Goal: Task Accomplishment & Management: Use online tool/utility

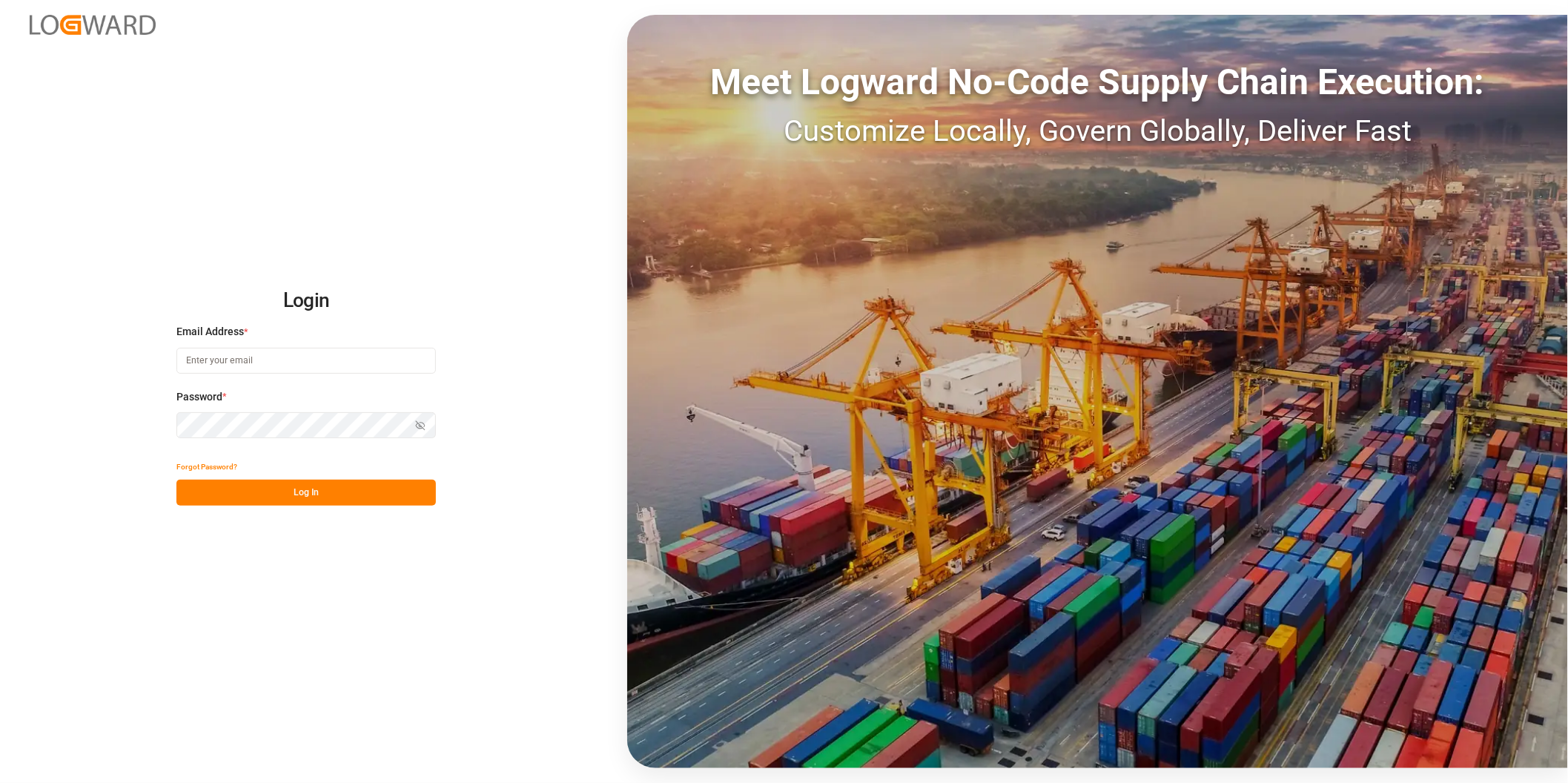
drag, startPoint x: 317, startPoint y: 359, endPoint x: 269, endPoint y: 623, distance: 268.3
click at [317, 359] on input at bounding box center [305, 360] width 260 height 26
type input "[PERSON_NAME][EMAIL_ADDRESS][PERSON_NAME][DOMAIN_NAME]"
click at [342, 502] on button "Log In" at bounding box center [305, 492] width 260 height 26
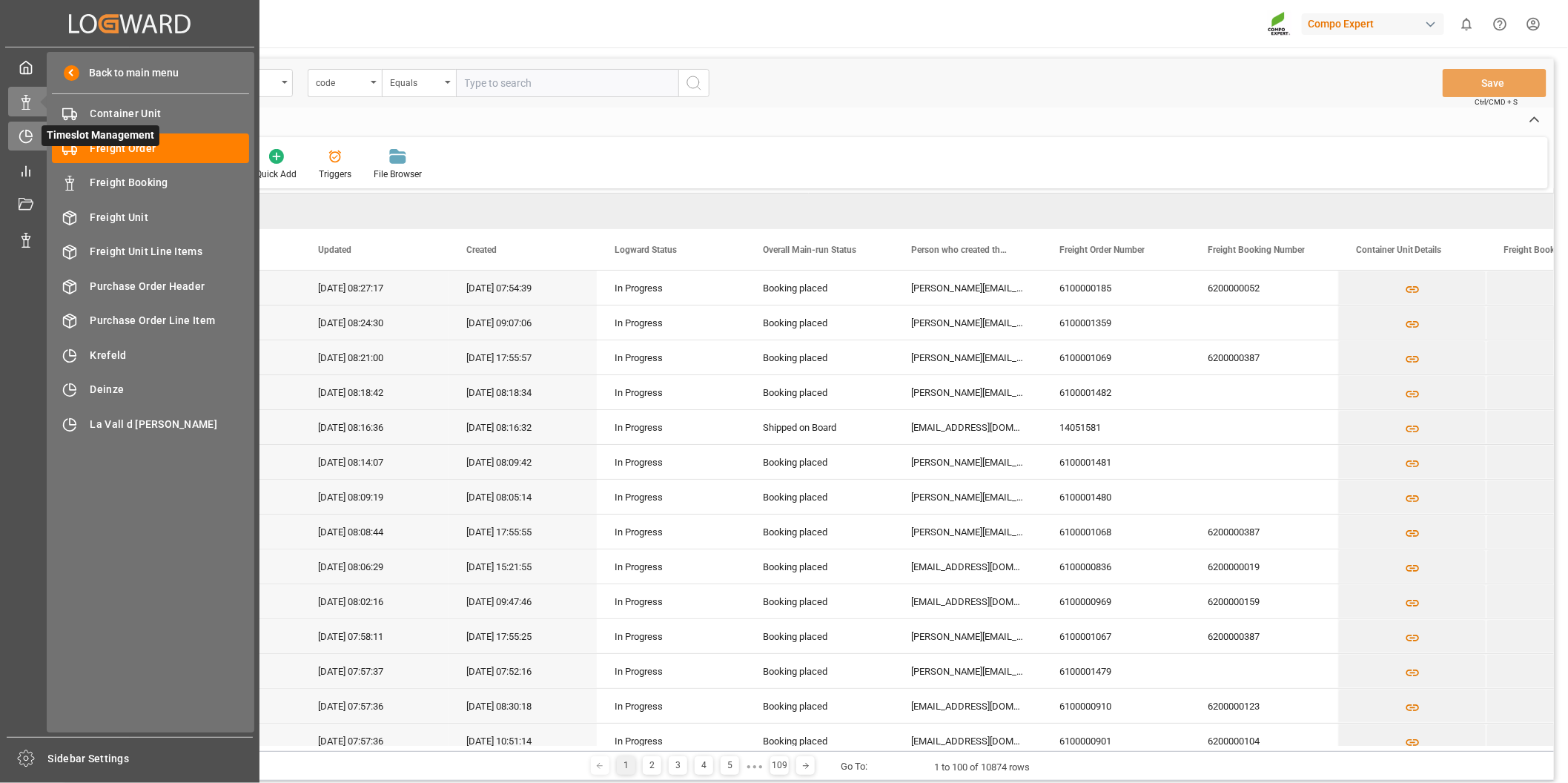
click at [11, 134] on div at bounding box center [21, 136] width 25 height 15
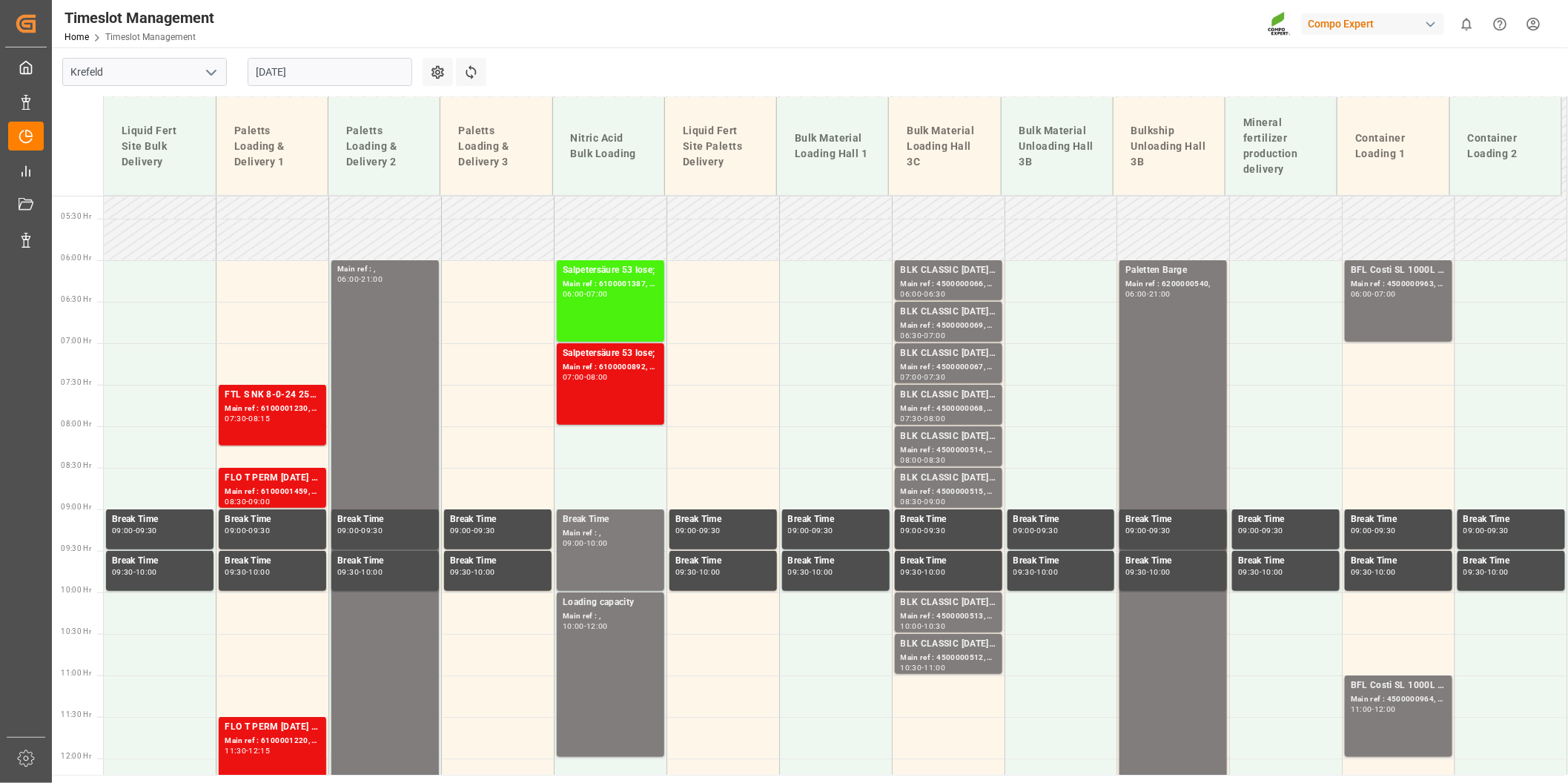
scroll to position [372, 0]
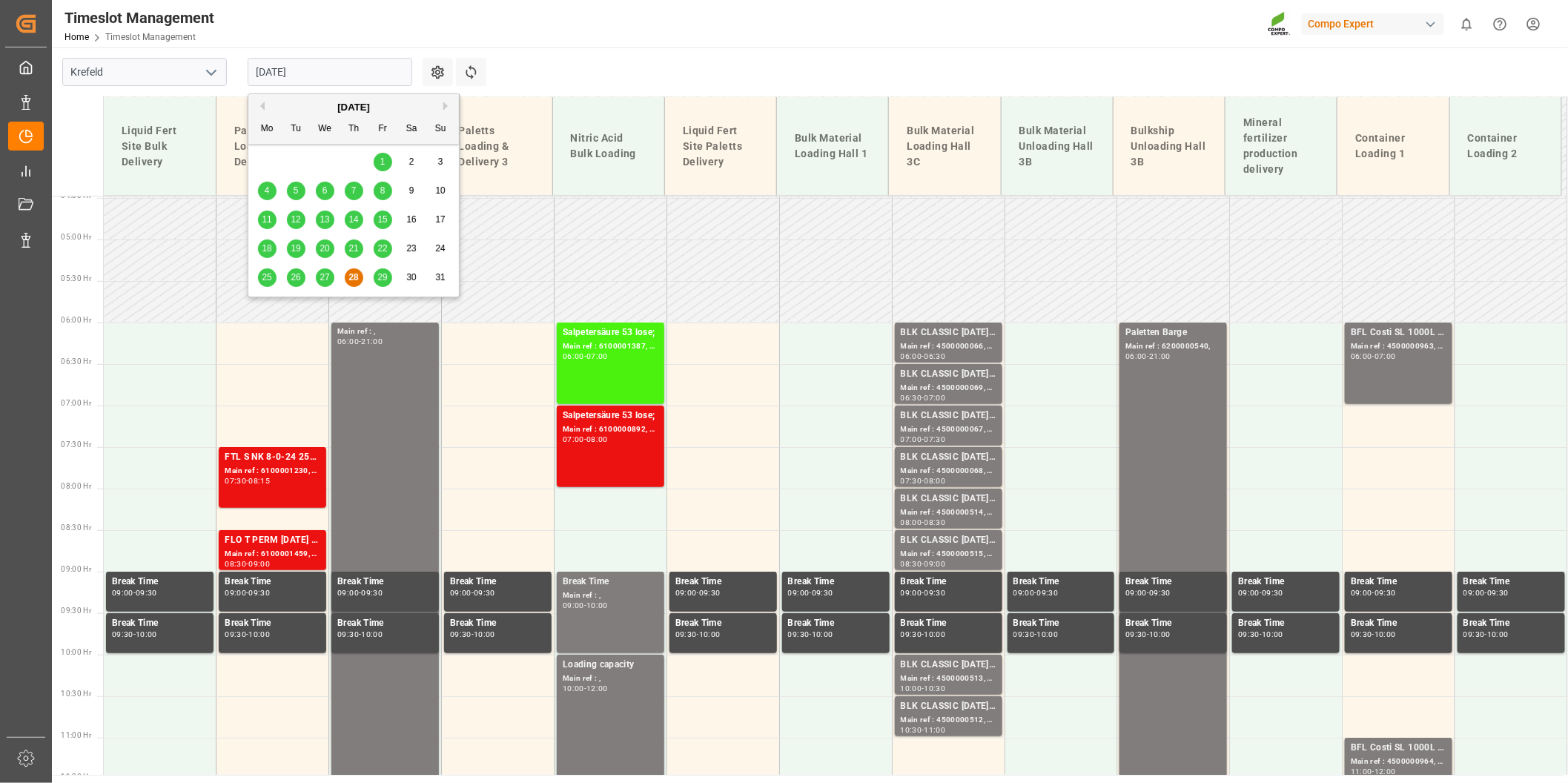
click at [329, 82] on input "[DATE]" at bounding box center [330, 71] width 164 height 28
click at [320, 278] on span "27" at bounding box center [324, 277] width 10 height 11
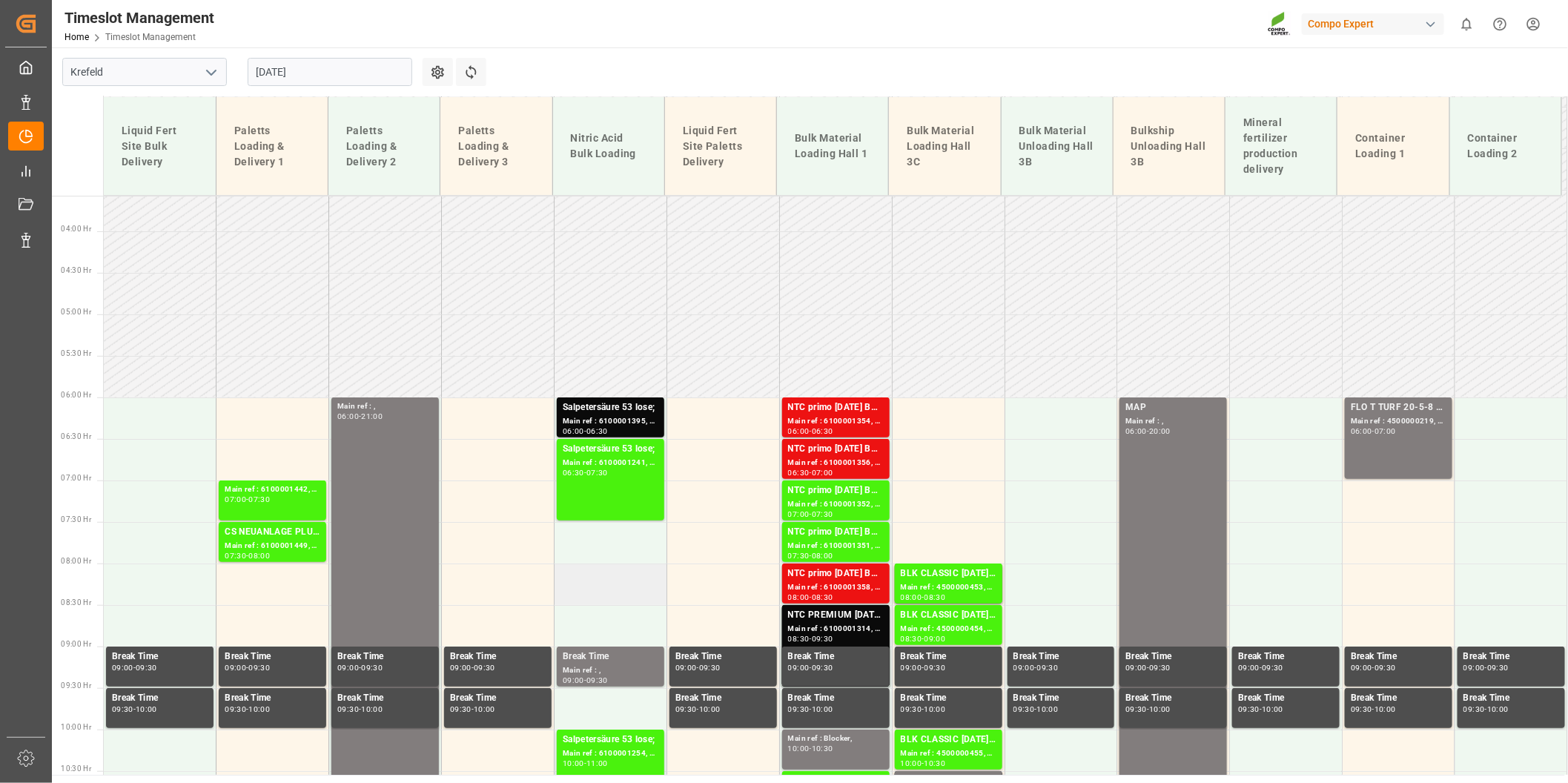
scroll to position [289, 0]
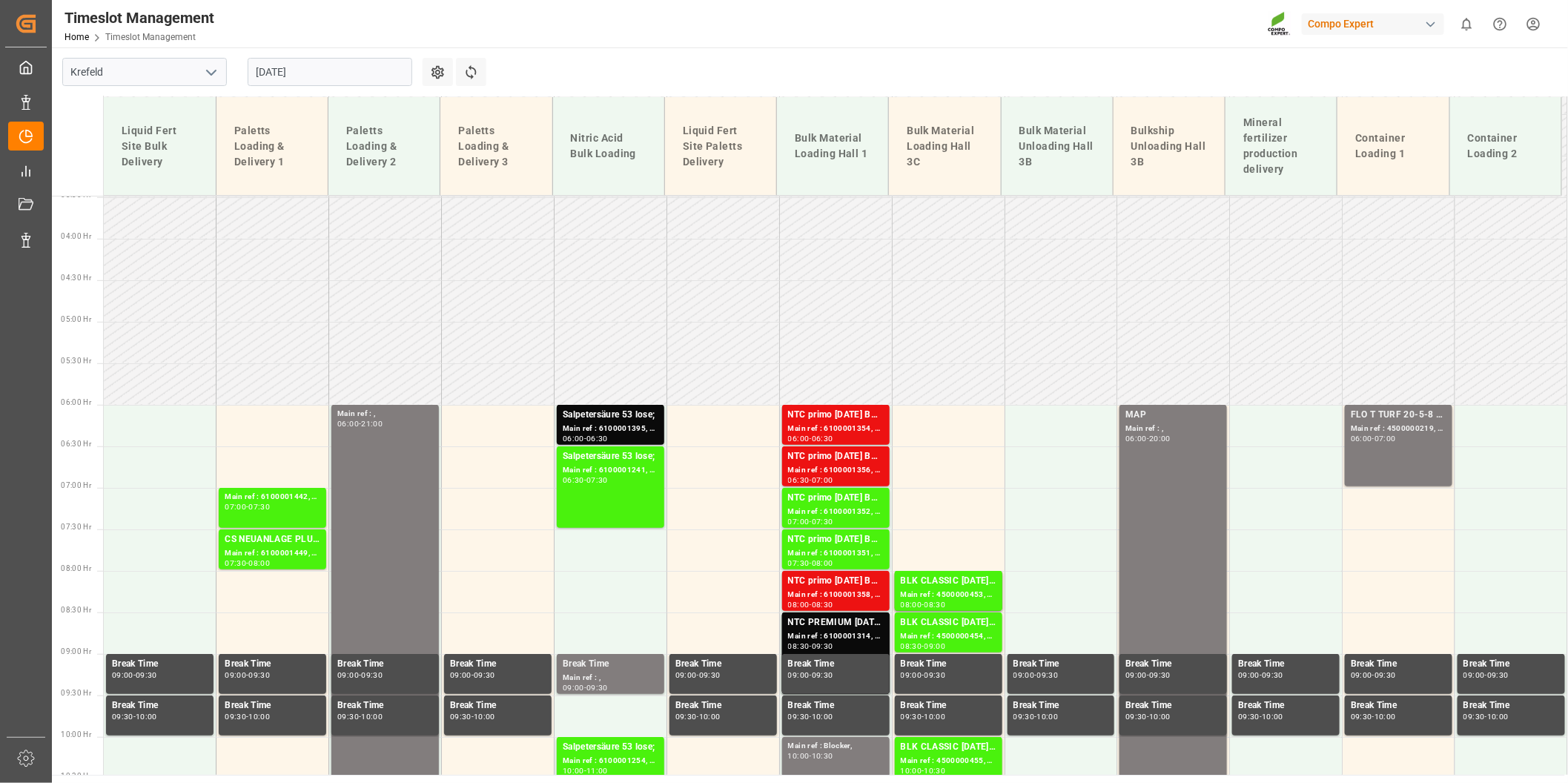
click at [354, 70] on input "[DATE]" at bounding box center [330, 71] width 164 height 28
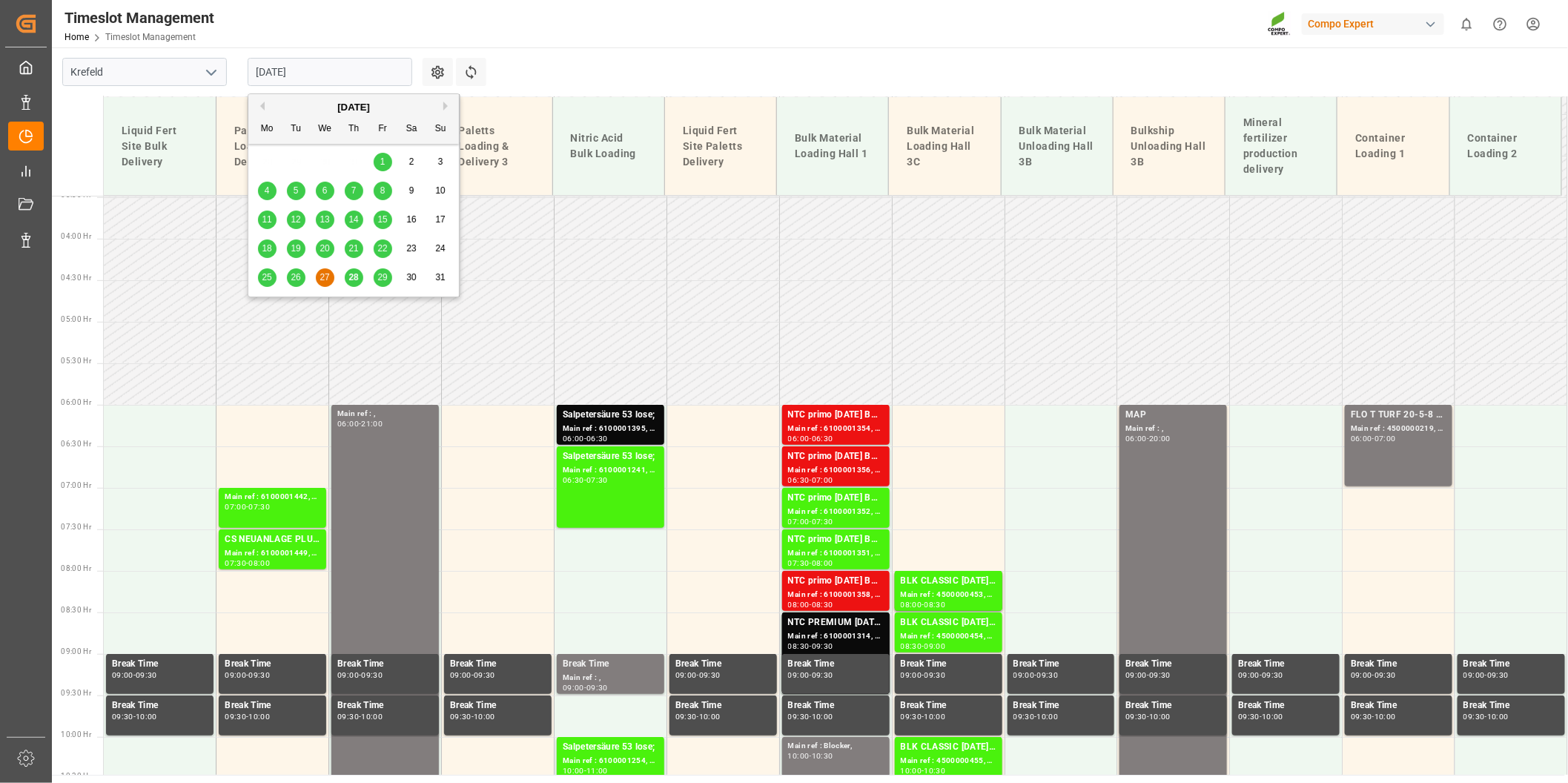
click at [290, 279] on div "26" at bounding box center [295, 278] width 19 height 18
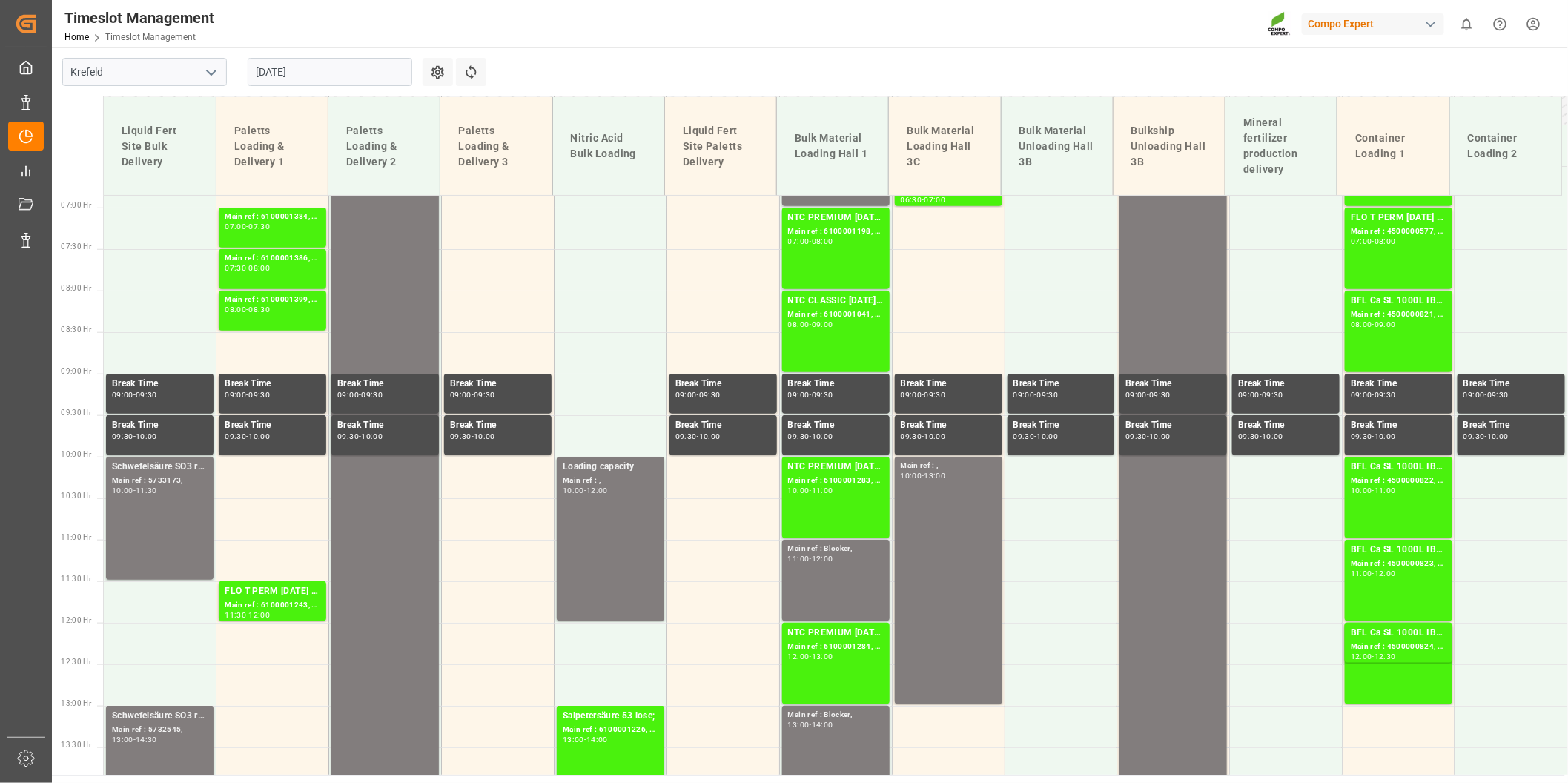
scroll to position [618, 0]
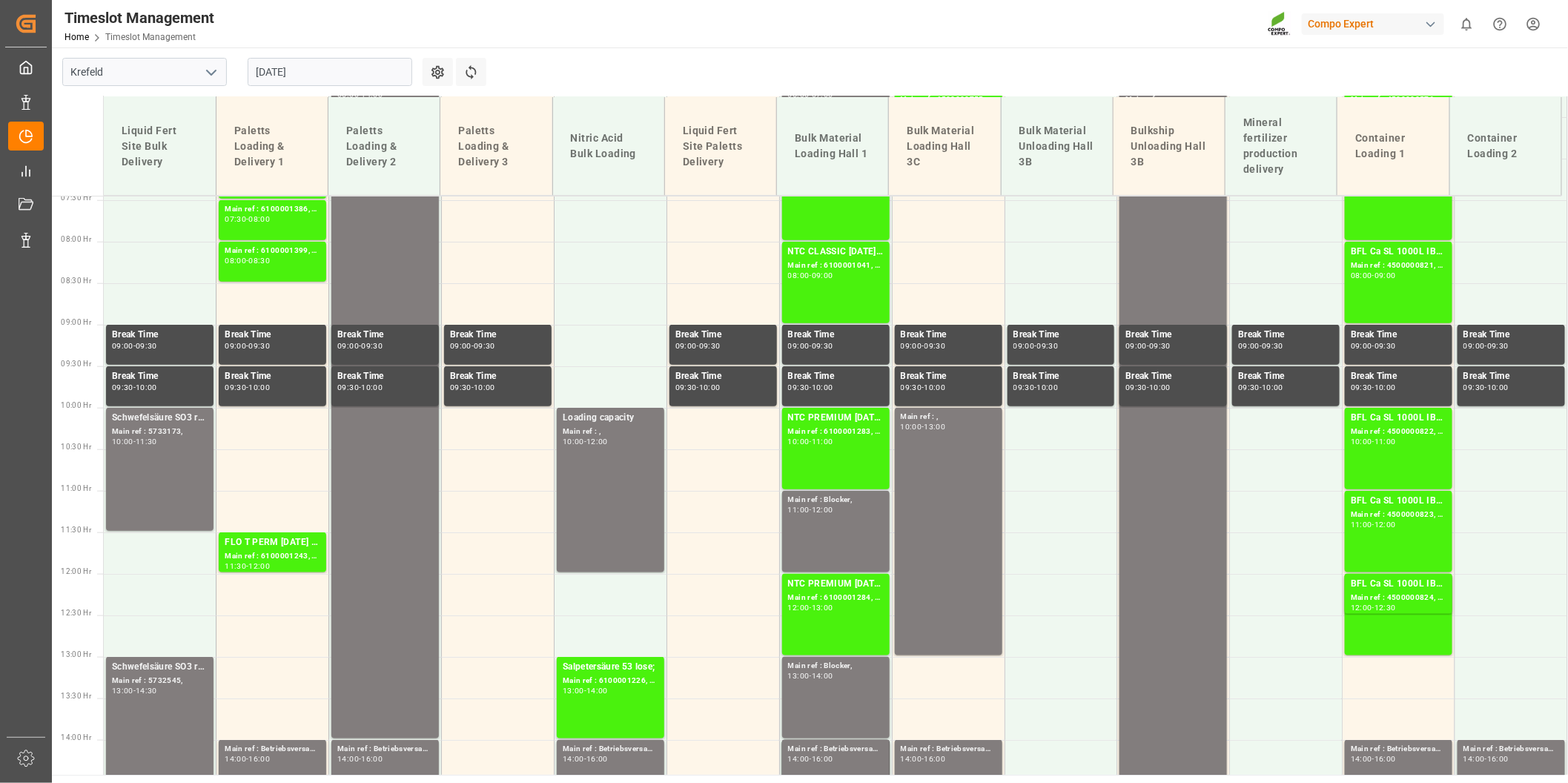
click at [344, 75] on input "[DATE]" at bounding box center [330, 71] width 164 height 28
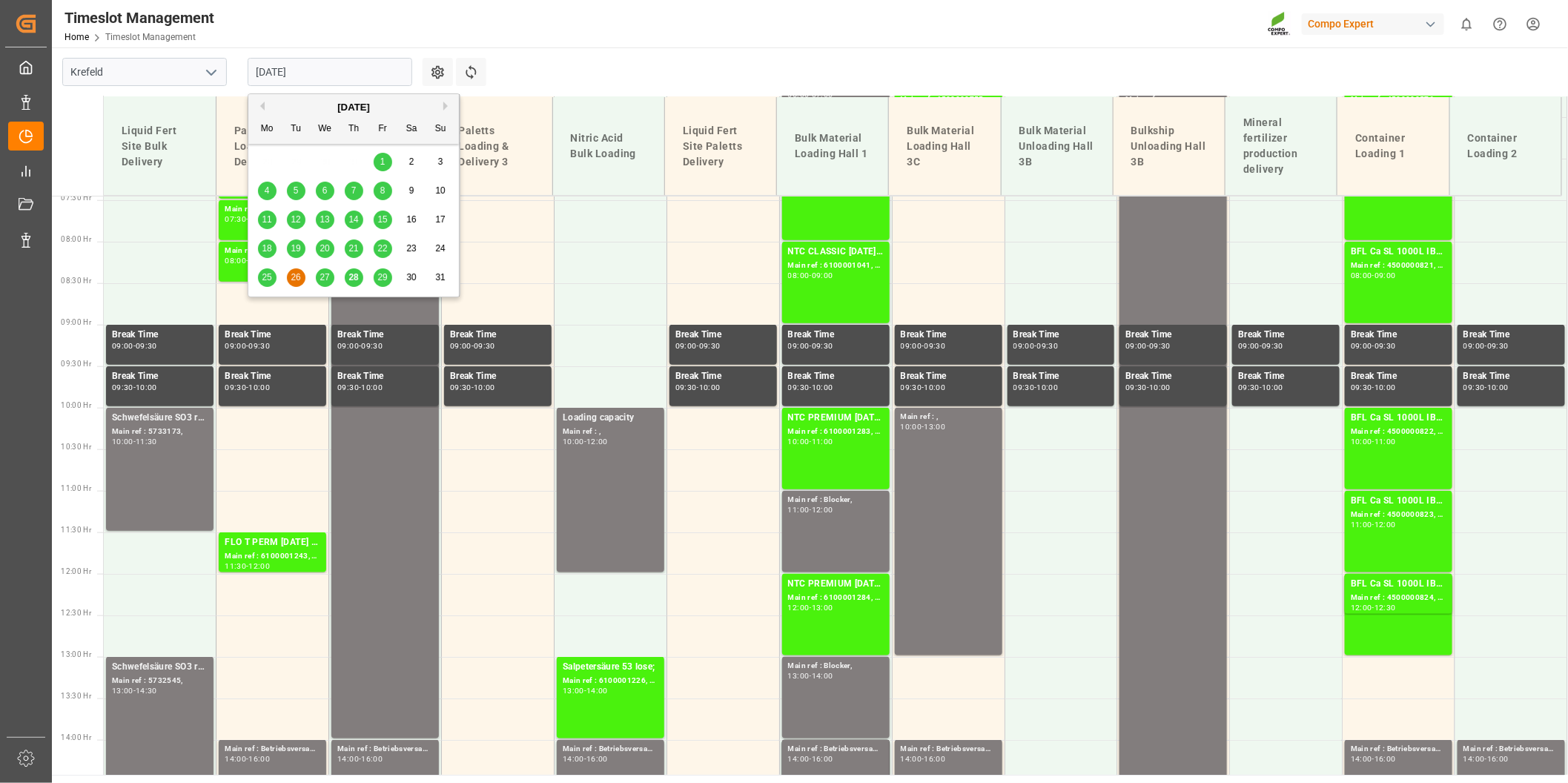
click at [439, 104] on div "[DATE]" at bounding box center [354, 107] width 210 height 15
click at [446, 105] on button "Next Month" at bounding box center [448, 106] width 9 height 9
click at [302, 159] on div "2" at bounding box center [295, 163] width 19 height 18
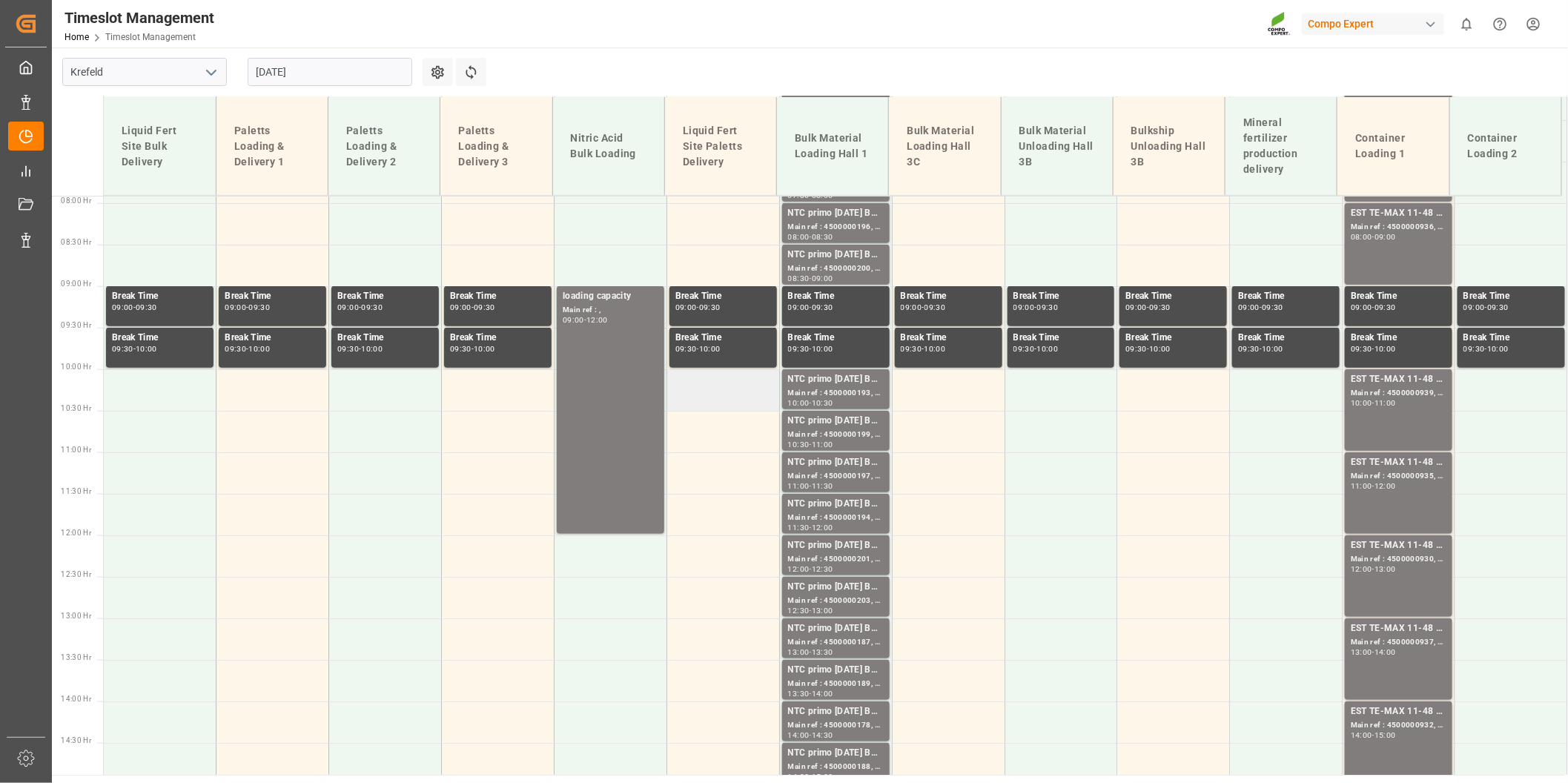
scroll to position [701, 0]
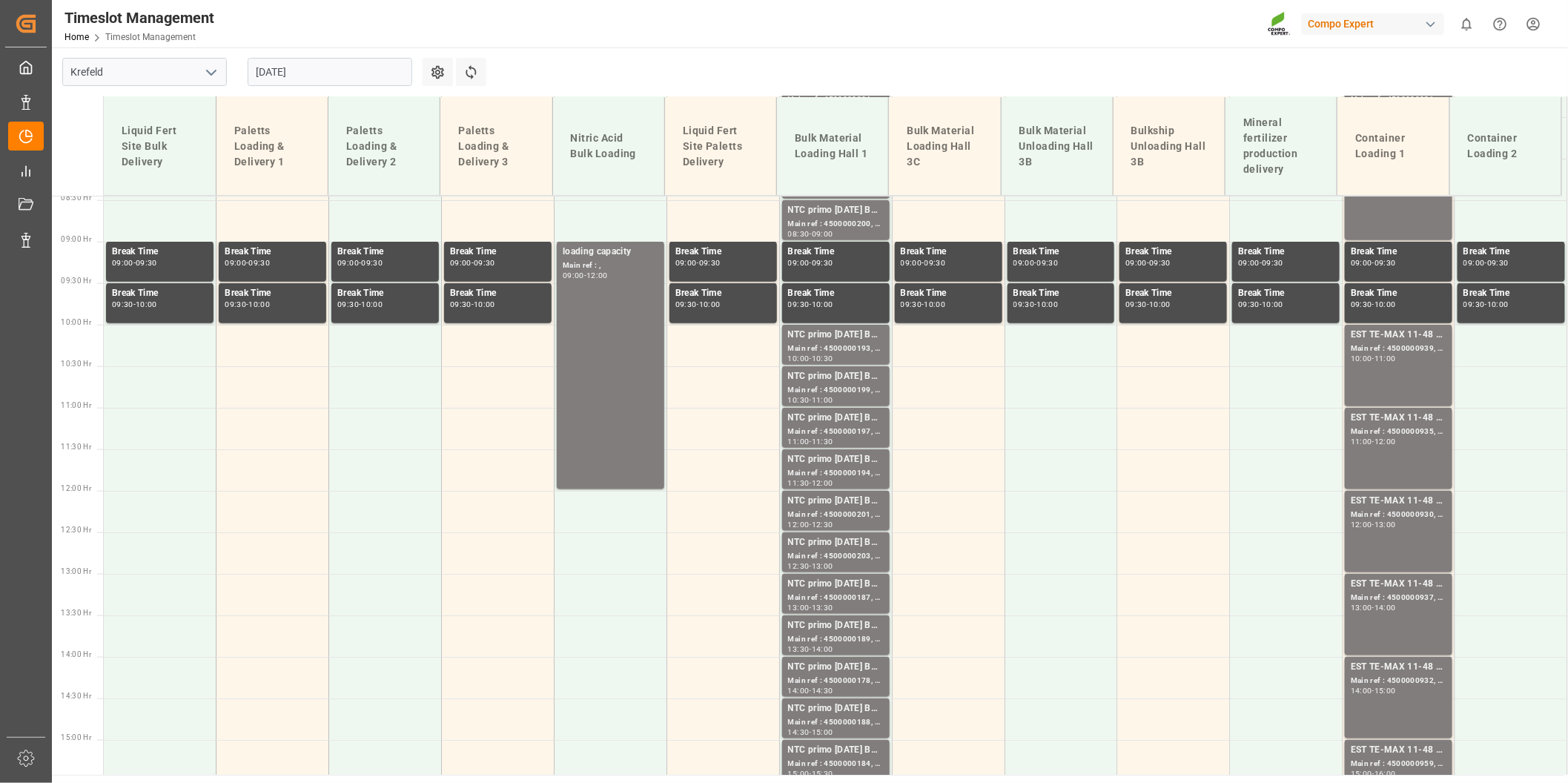
click at [309, 73] on input "[DATE]" at bounding box center [330, 71] width 164 height 28
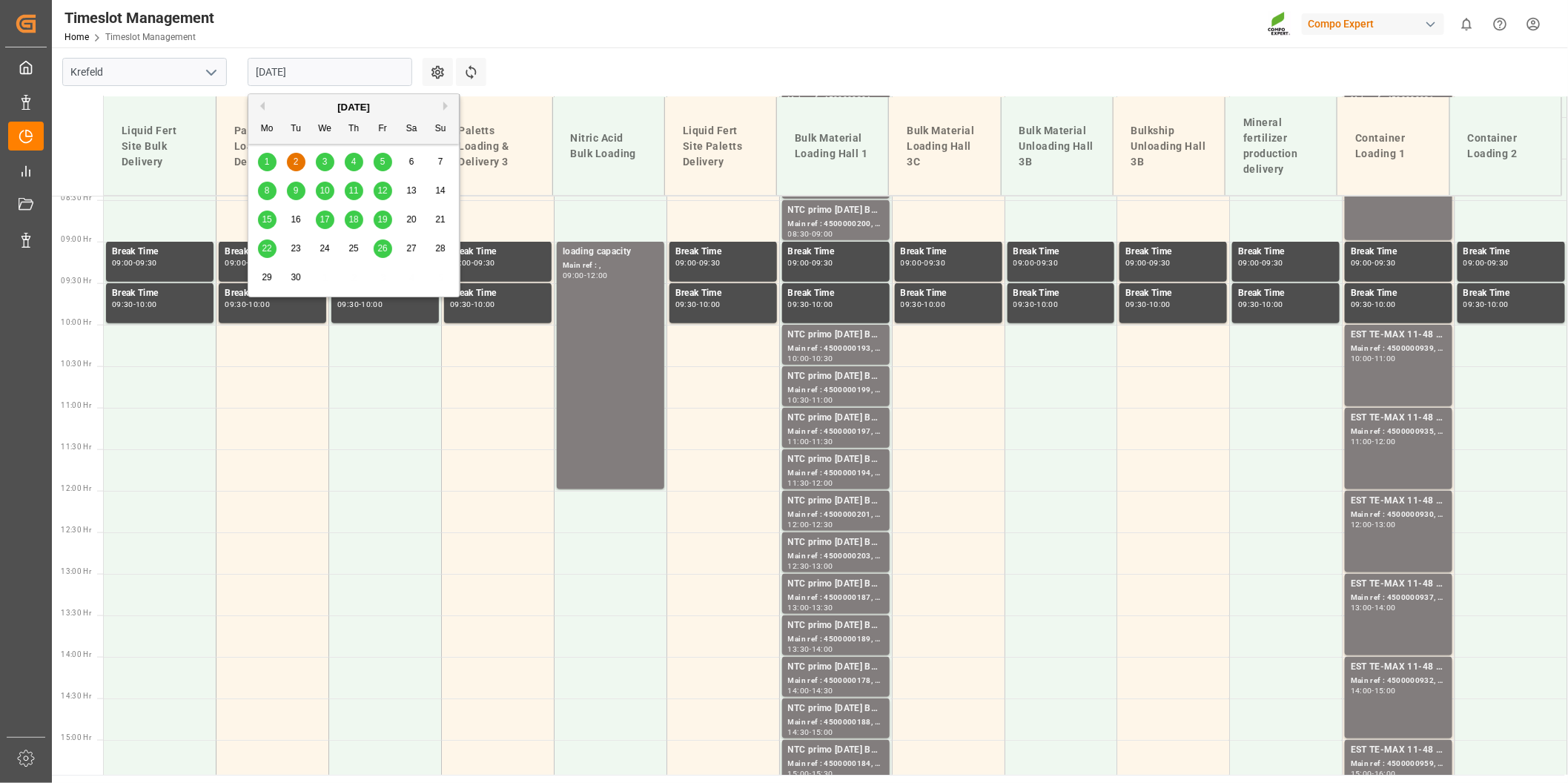
click at [955, 66] on main "[GEOGRAPHIC_DATA] [DATE] Settings Refresh Time Slots Liquid Fert Site Bulk Deli…" at bounding box center [808, 411] width 1513 height 727
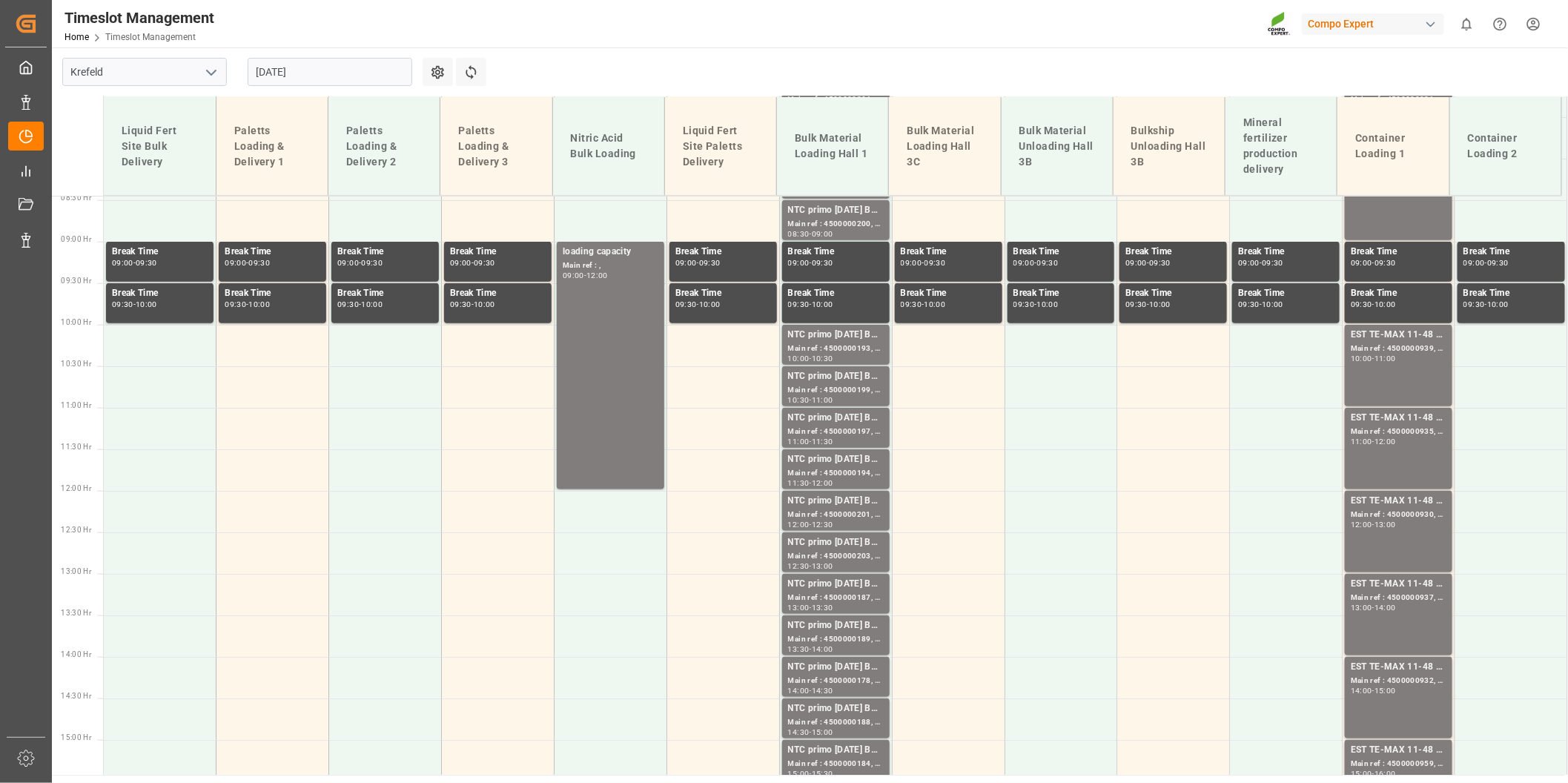
click at [323, 72] on input "[DATE]" at bounding box center [330, 71] width 164 height 28
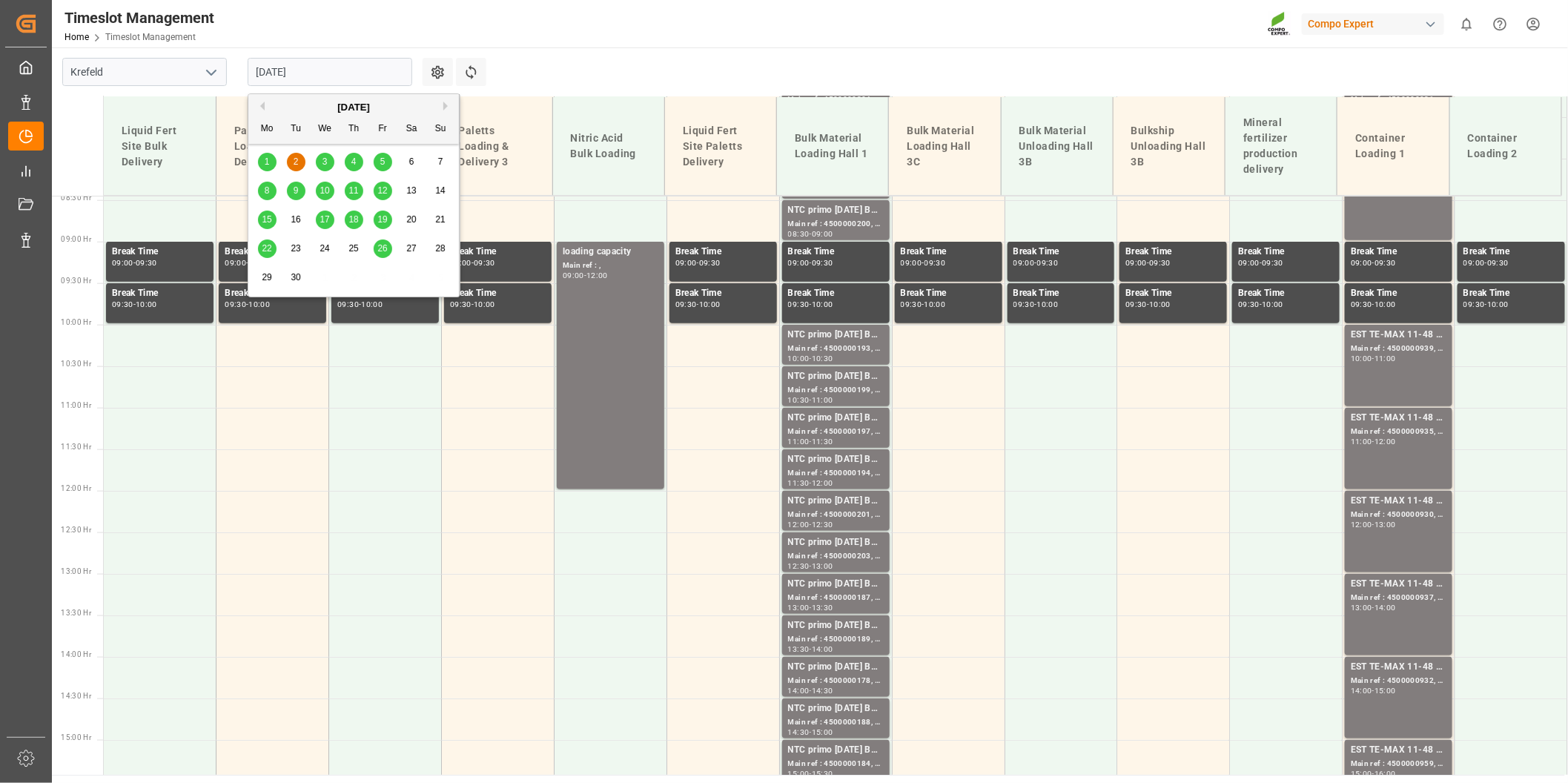
click at [269, 160] on span "1" at bounding box center [268, 162] width 5 height 11
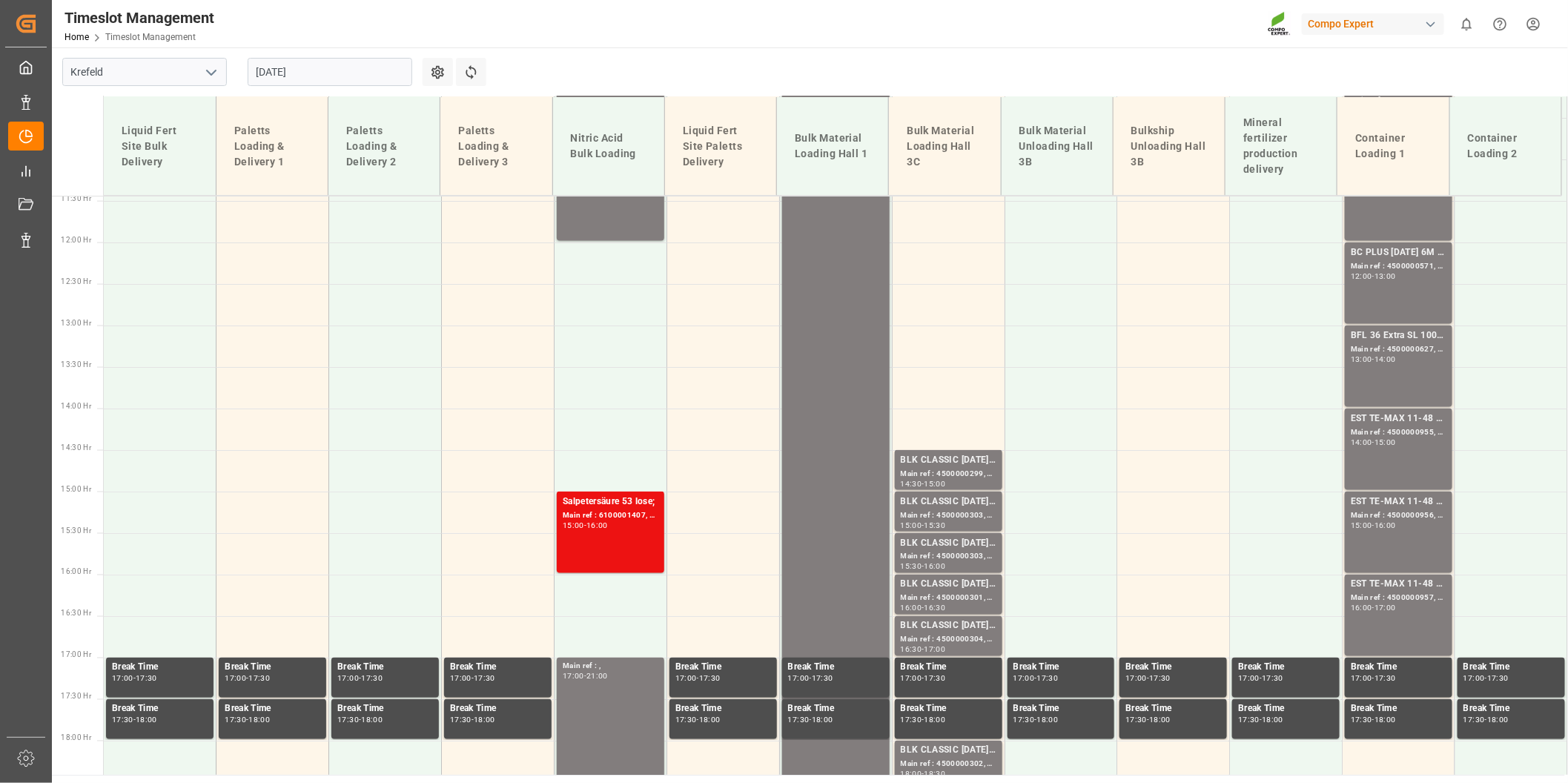
scroll to position [866, 0]
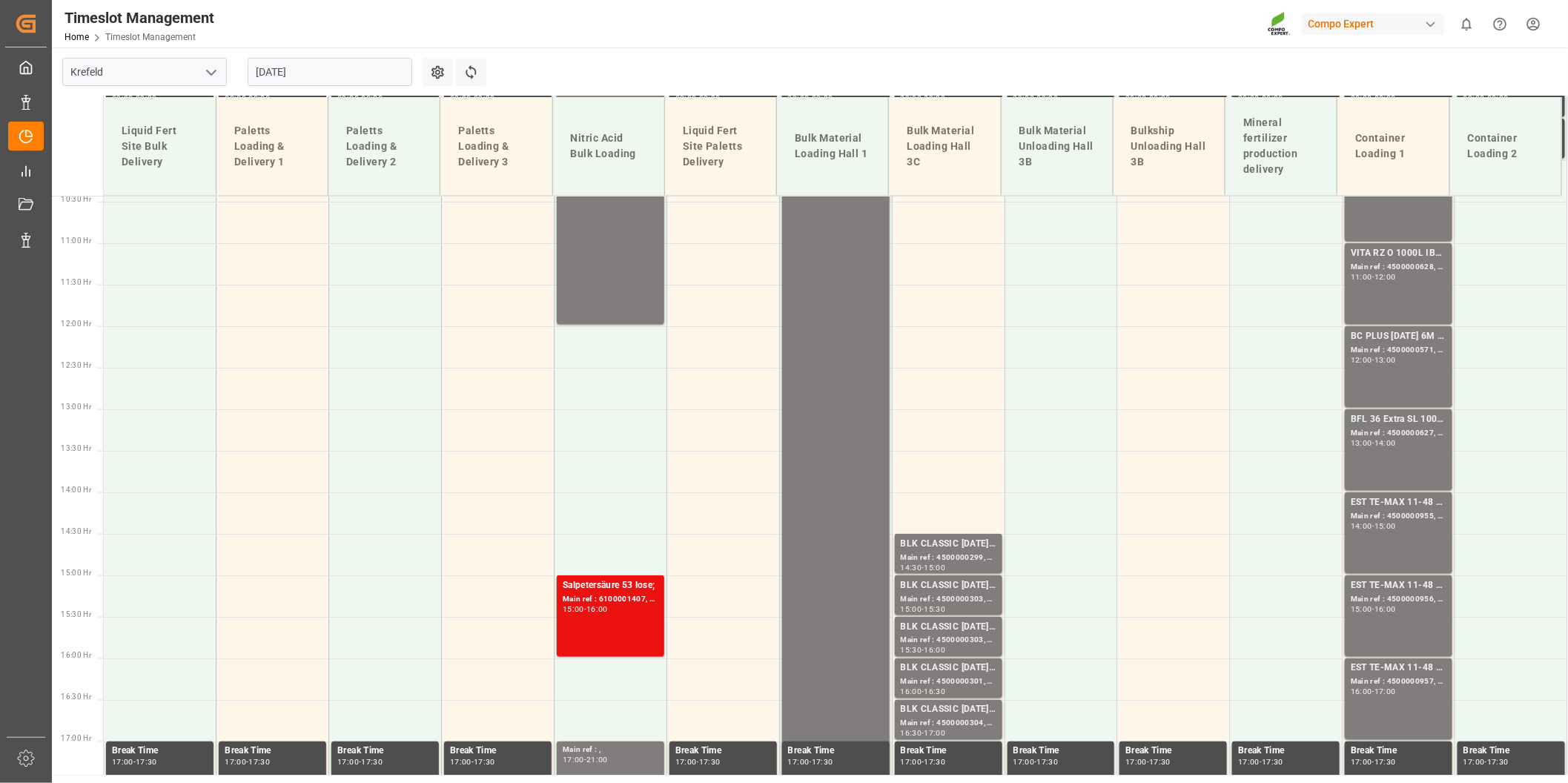
click at [347, 65] on input "[DATE]" at bounding box center [330, 71] width 164 height 28
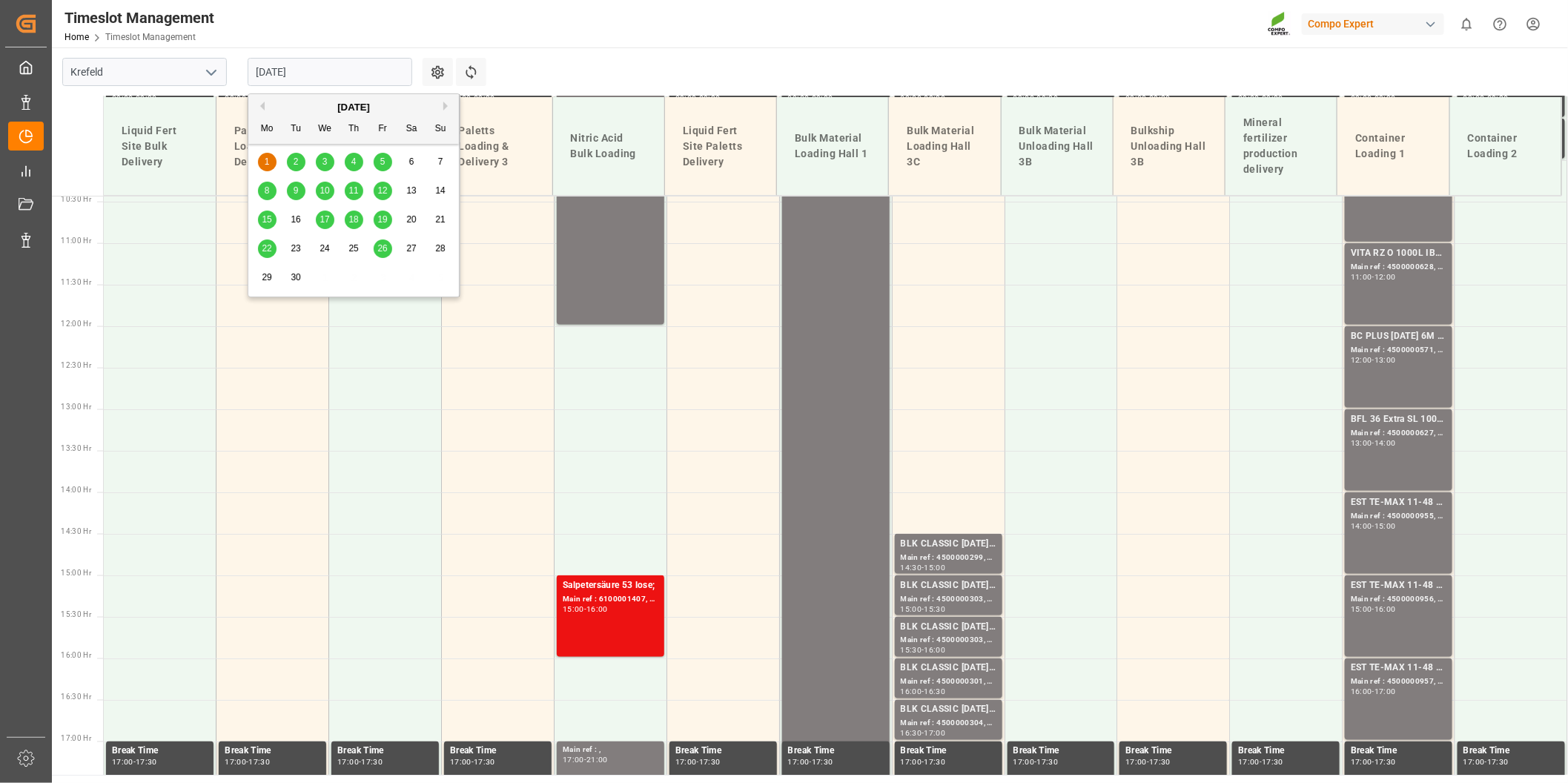
click at [298, 159] on span "2" at bounding box center [296, 162] width 5 height 11
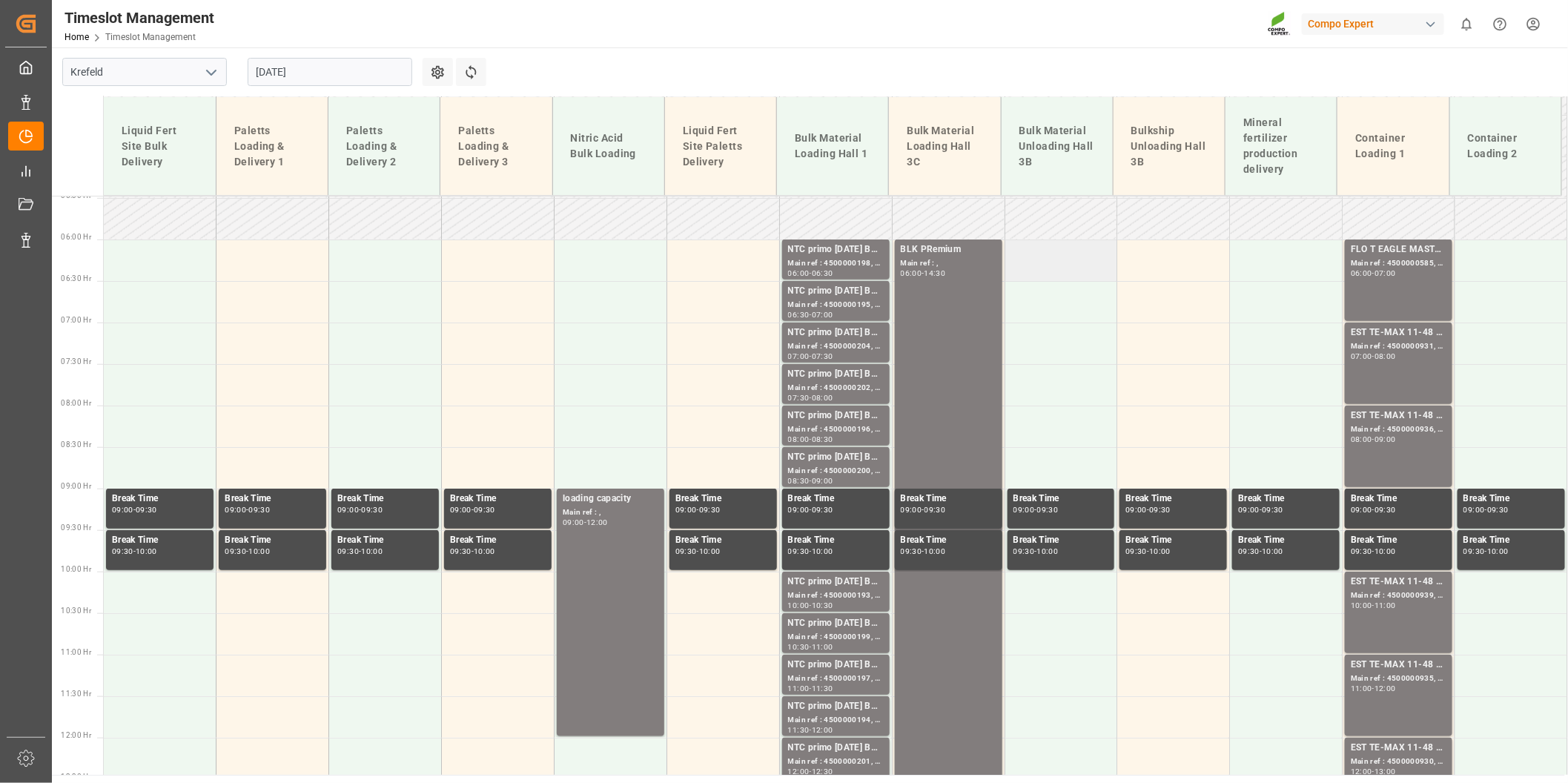
scroll to position [537, 0]
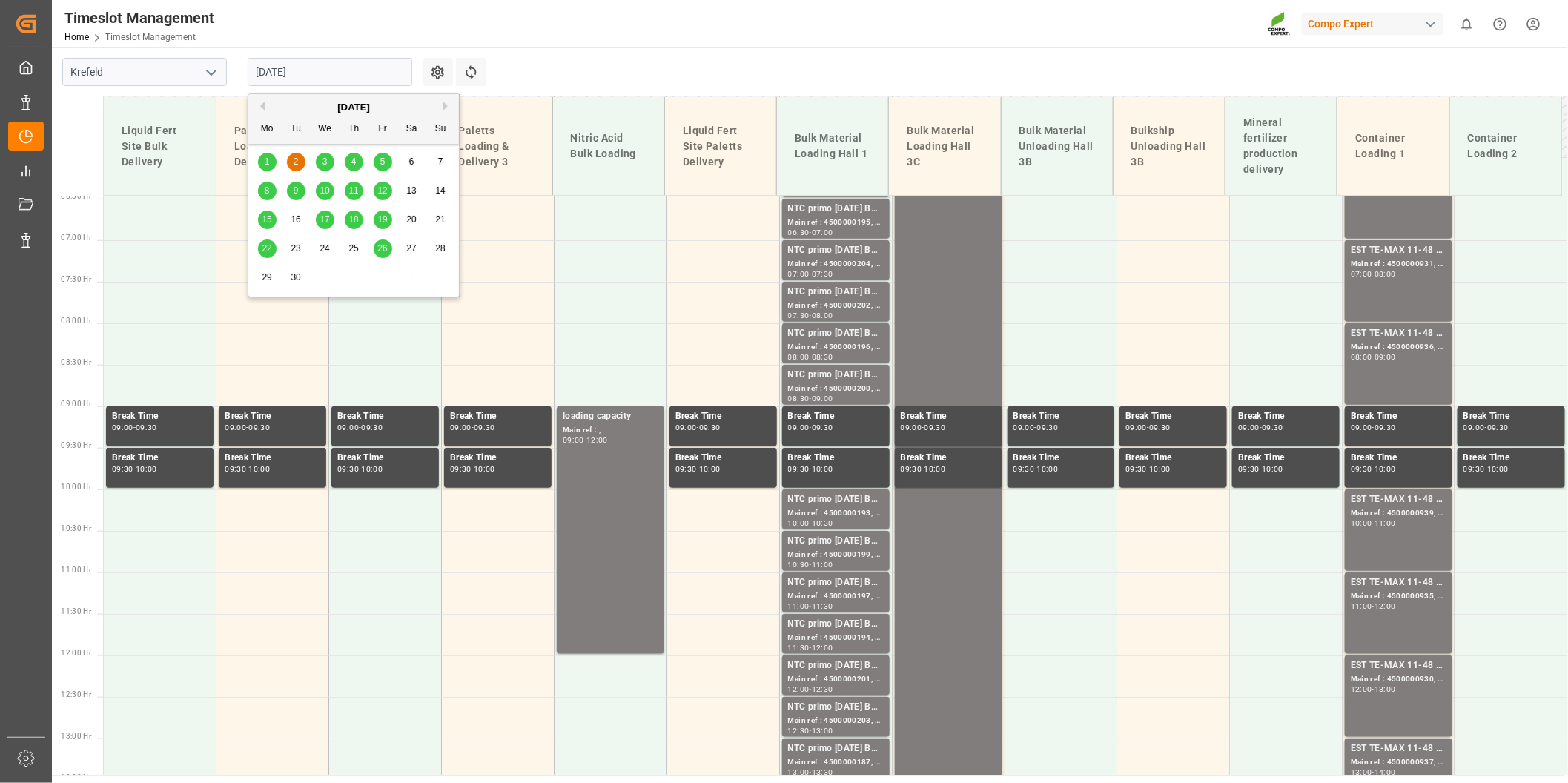
click at [346, 75] on input "[DATE]" at bounding box center [330, 71] width 164 height 28
click at [325, 162] on span "3" at bounding box center [325, 162] width 5 height 11
